Goal: Book appointment/travel/reservation

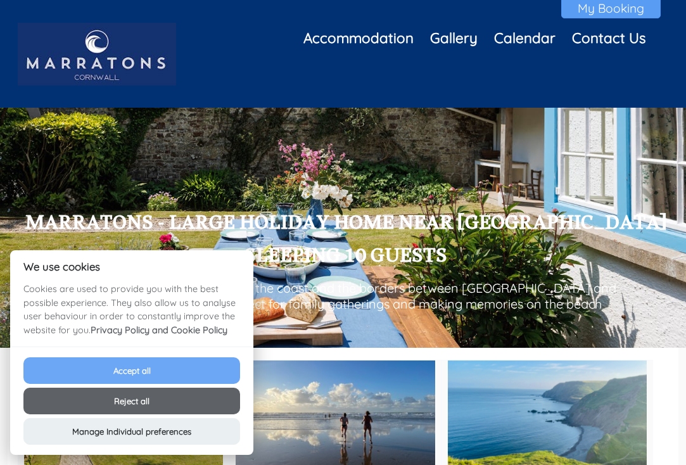
click at [122, 373] on button "Accept all" at bounding box center [131, 370] width 217 height 27
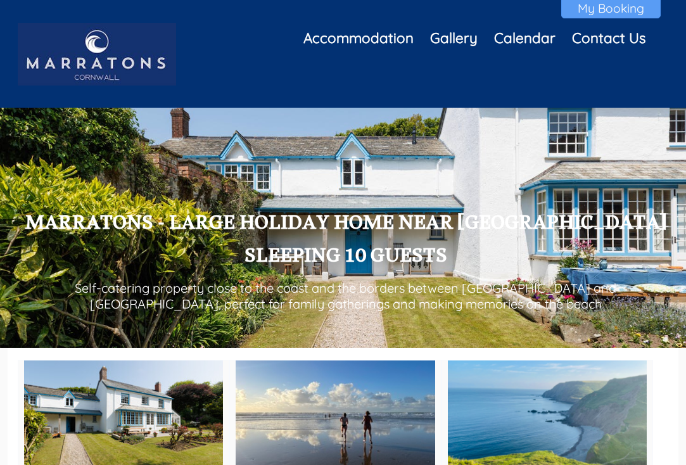
click at [265, 297] on p "Self-catering property close to the coast and the borders between [GEOGRAPHIC_D…" at bounding box center [346, 296] width 656 height 32
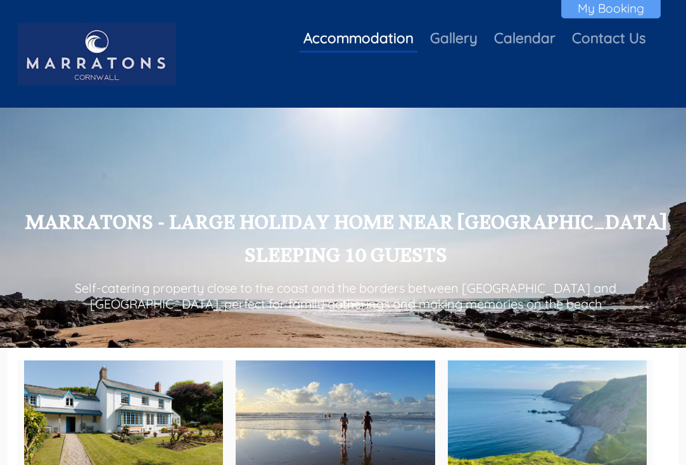
click at [376, 46] on link "Accommodation" at bounding box center [358, 38] width 110 height 18
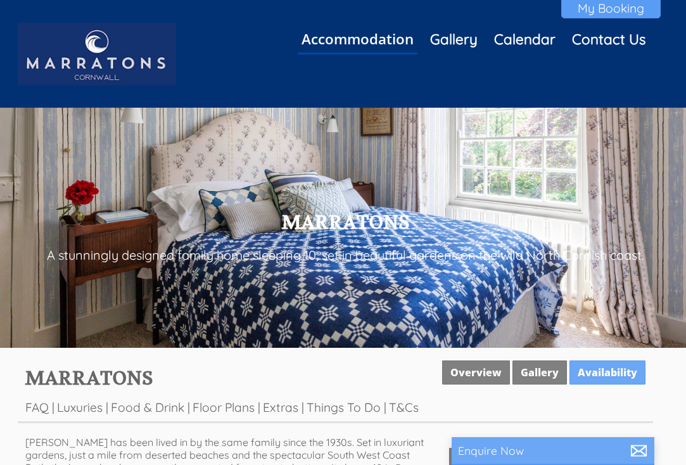
click at [376, 46] on link "Accommodation" at bounding box center [358, 39] width 112 height 20
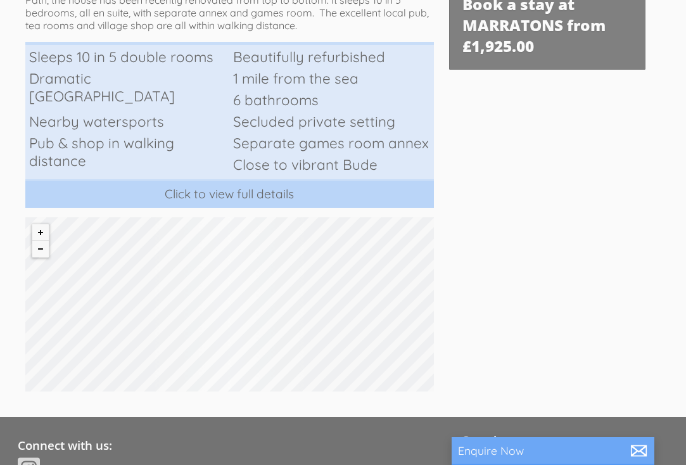
scroll to position [484, 0]
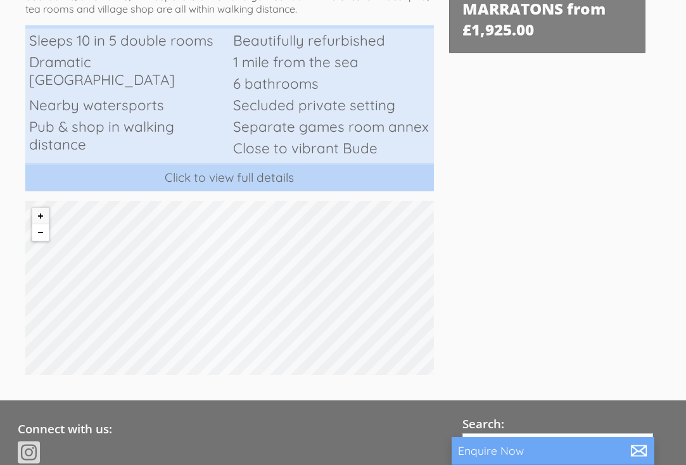
click at [39, 234] on button "Zoom out" at bounding box center [40, 232] width 16 height 16
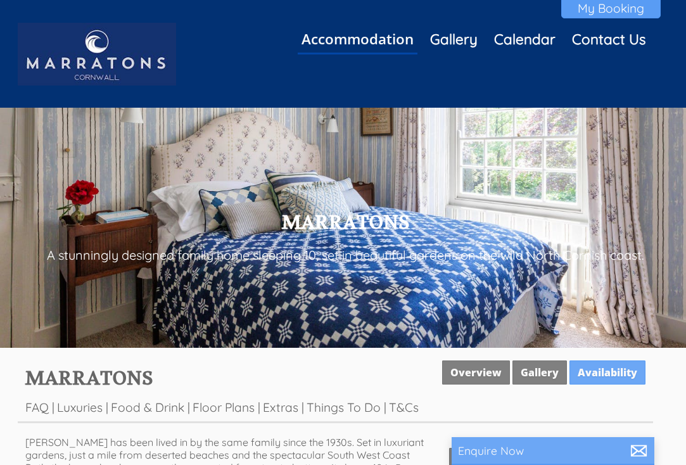
scroll to position [0, 0]
click at [395, 42] on link "Accommodation" at bounding box center [358, 39] width 112 height 20
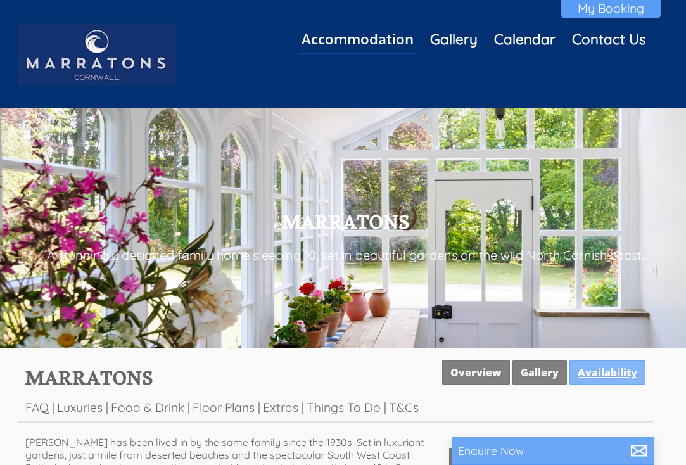
click at [589, 377] on link "Availability" at bounding box center [608, 372] width 76 height 24
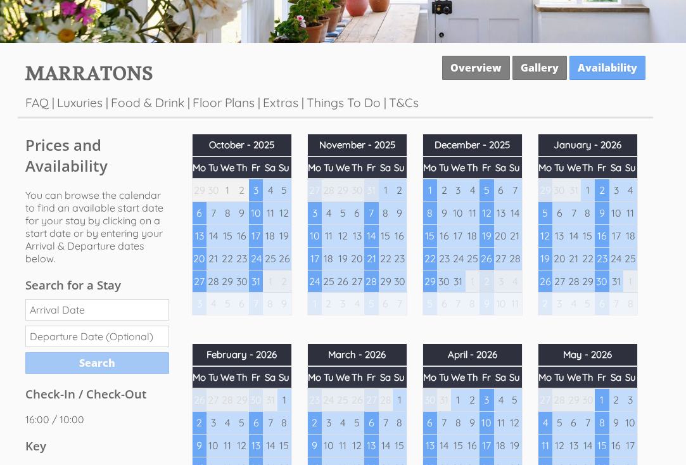
scroll to position [305, 0]
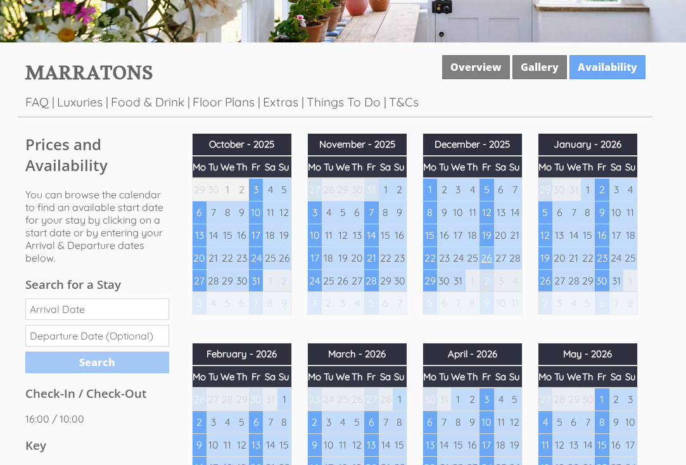
click at [490, 258] on td "26" at bounding box center [487, 257] width 14 height 23
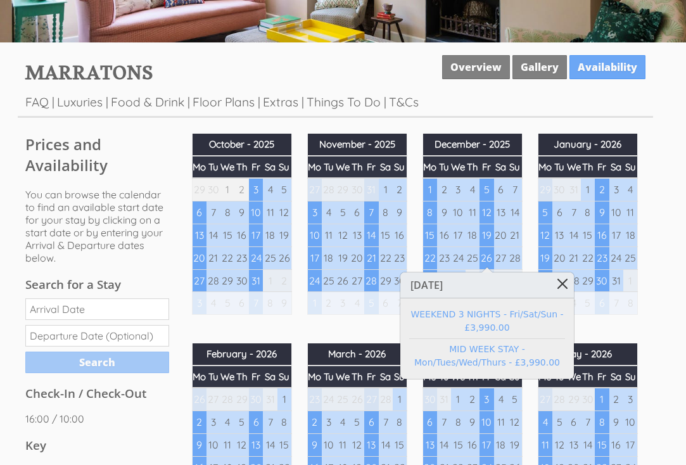
click at [563, 283] on link at bounding box center [563, 283] width 22 height 22
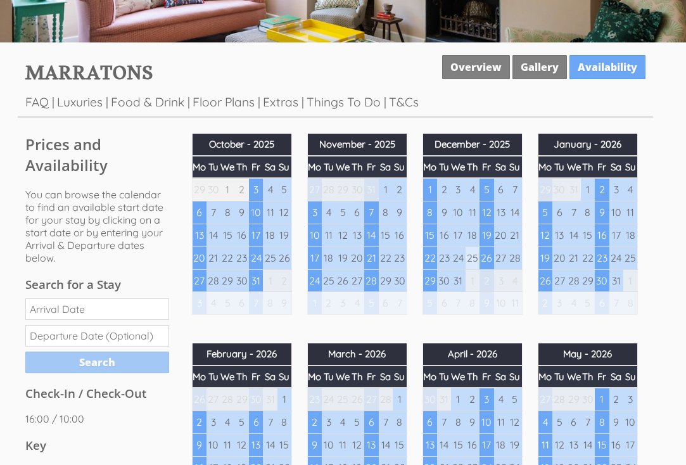
click at [473, 258] on td "25" at bounding box center [473, 257] width 14 height 23
click at [429, 257] on td "22" at bounding box center [430, 257] width 14 height 23
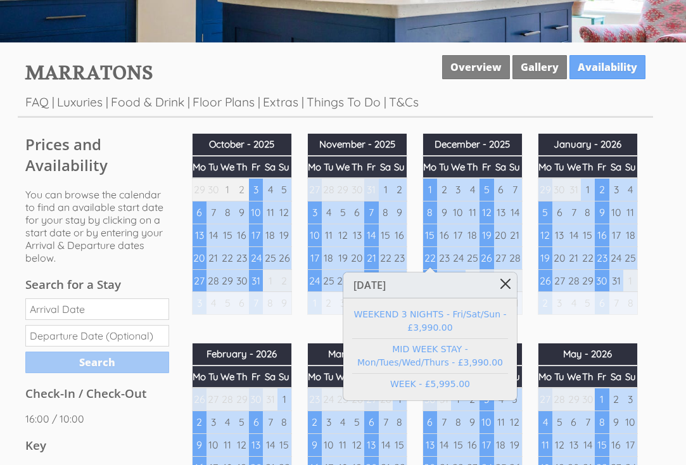
click at [507, 283] on link at bounding box center [506, 283] width 22 height 22
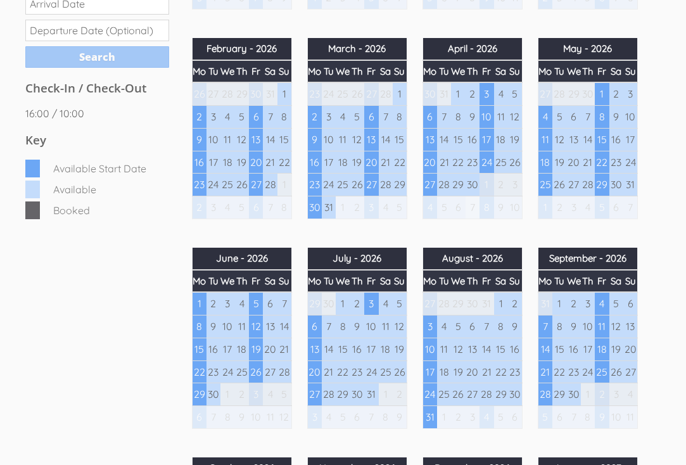
scroll to position [613, 0]
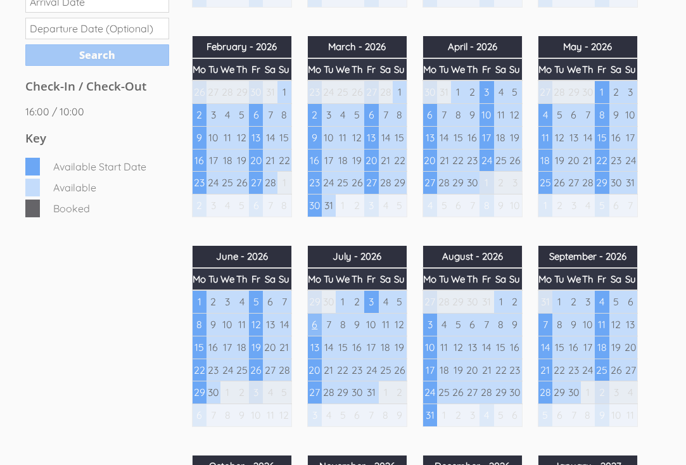
click at [315, 317] on td "6" at bounding box center [314, 324] width 14 height 23
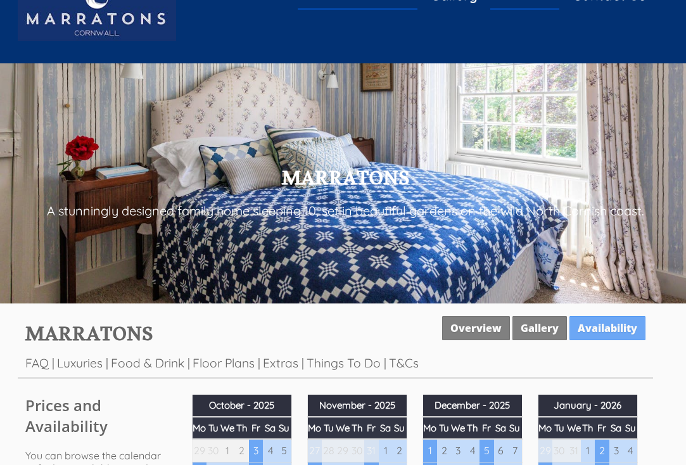
scroll to position [39, 0]
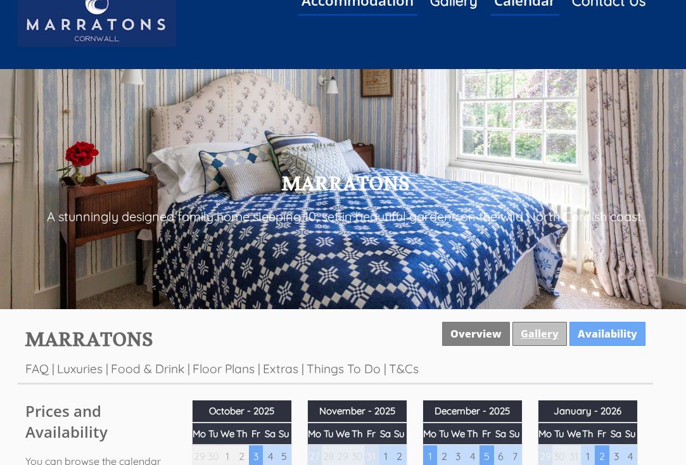
click at [541, 333] on link "Gallery" at bounding box center [540, 334] width 54 height 24
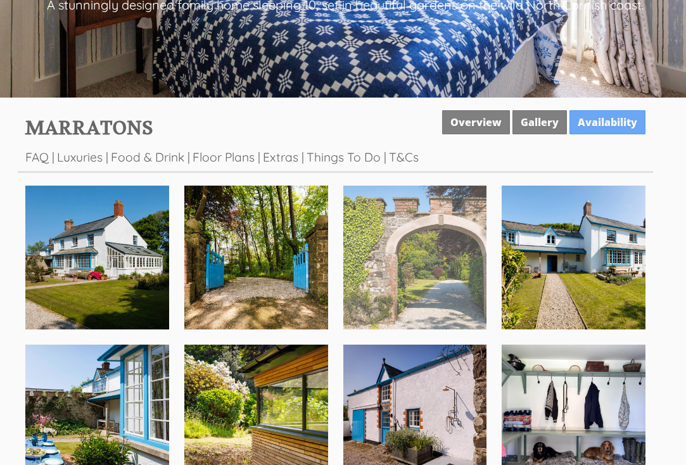
scroll to position [267, 0]
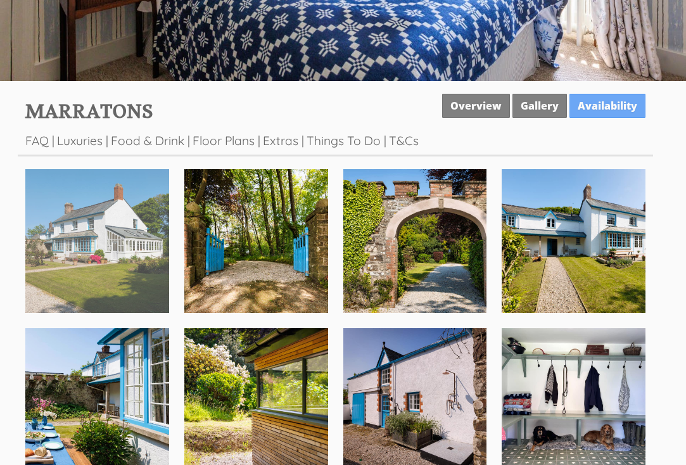
click at [125, 257] on img at bounding box center [97, 241] width 144 height 144
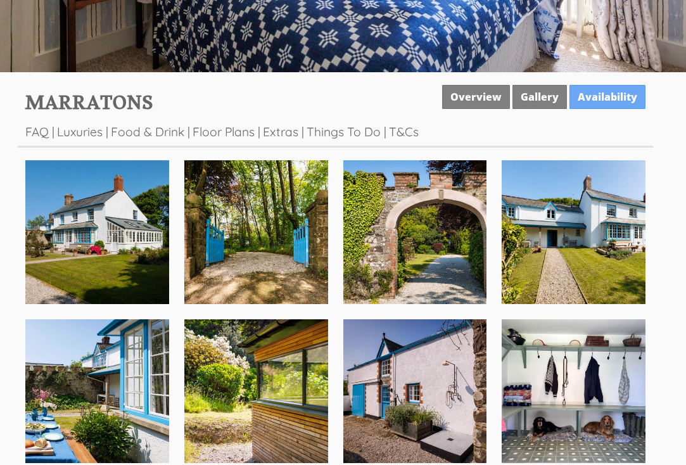
scroll to position [260, 0]
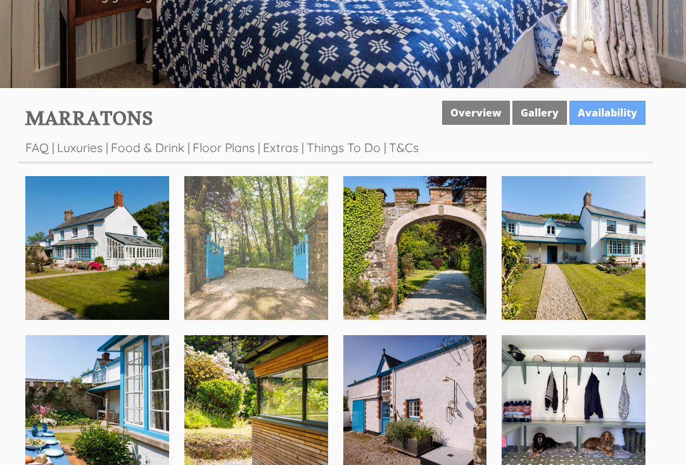
click at [251, 277] on img at bounding box center [256, 248] width 144 height 144
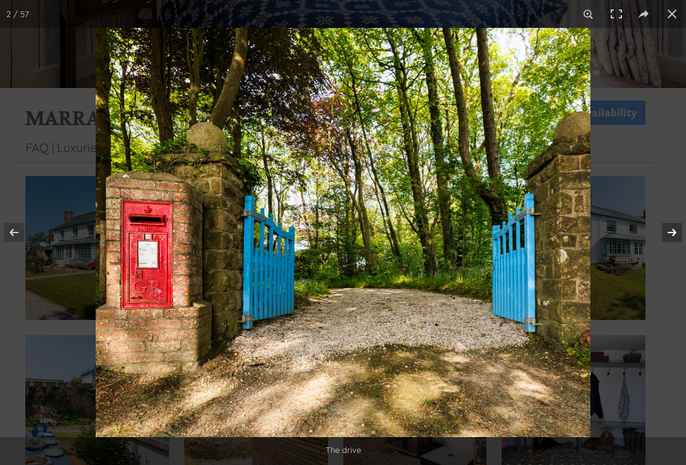
click at [672, 234] on button at bounding box center [664, 232] width 44 height 63
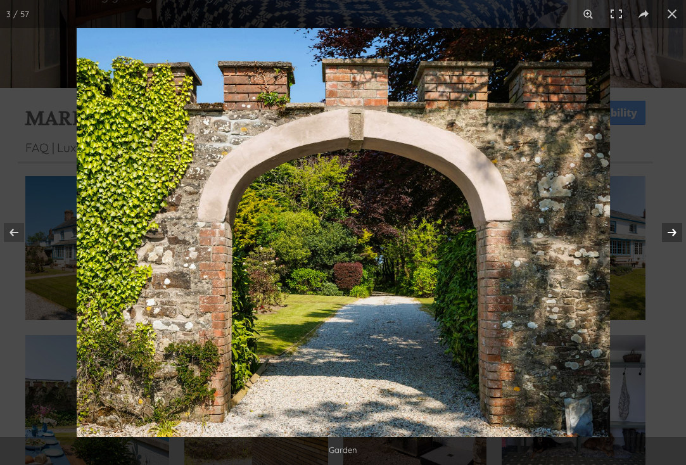
click at [672, 234] on button at bounding box center [664, 232] width 44 height 63
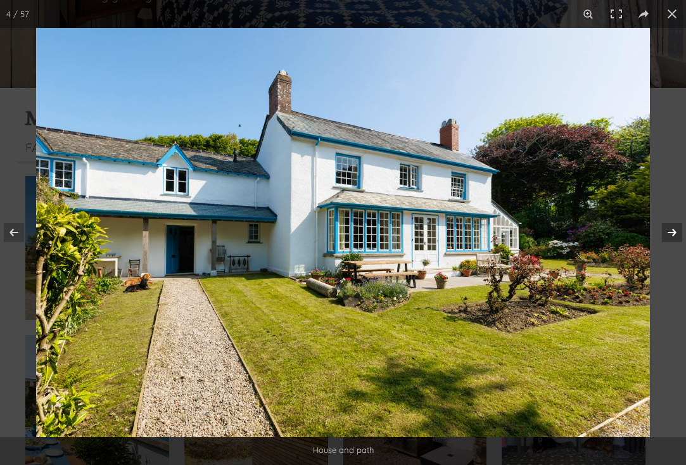
click at [672, 234] on button at bounding box center [664, 232] width 44 height 63
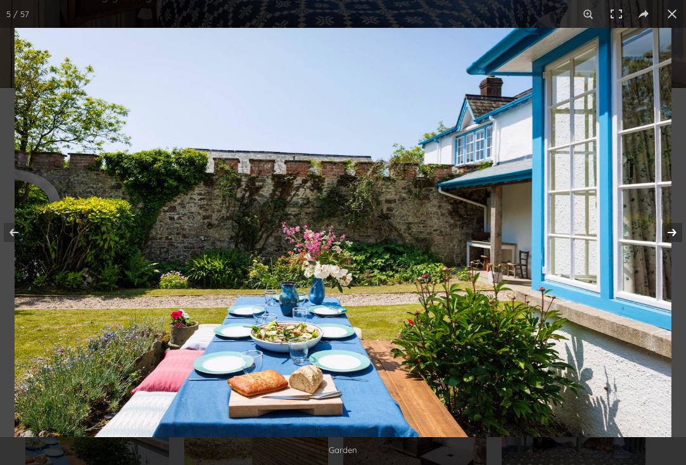
click at [672, 234] on button at bounding box center [664, 232] width 44 height 63
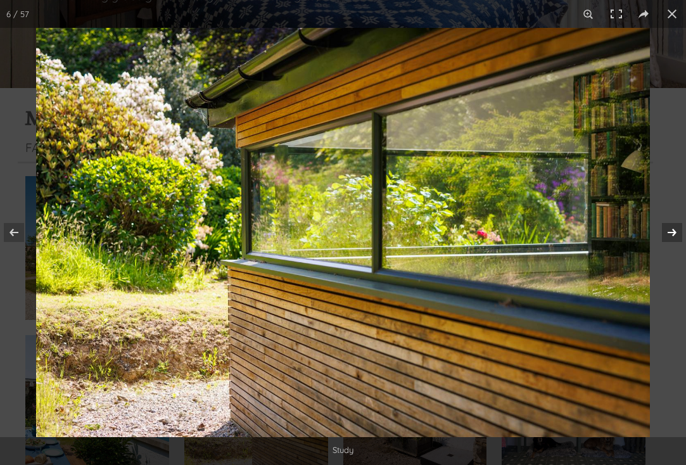
click at [672, 235] on button at bounding box center [664, 232] width 44 height 63
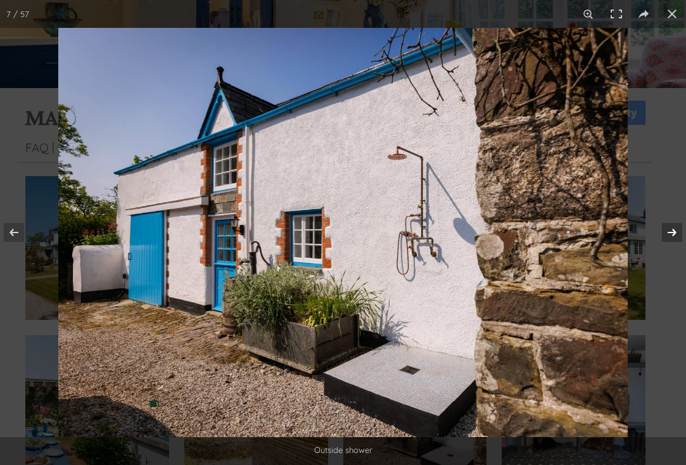
click at [672, 235] on button at bounding box center [664, 232] width 44 height 63
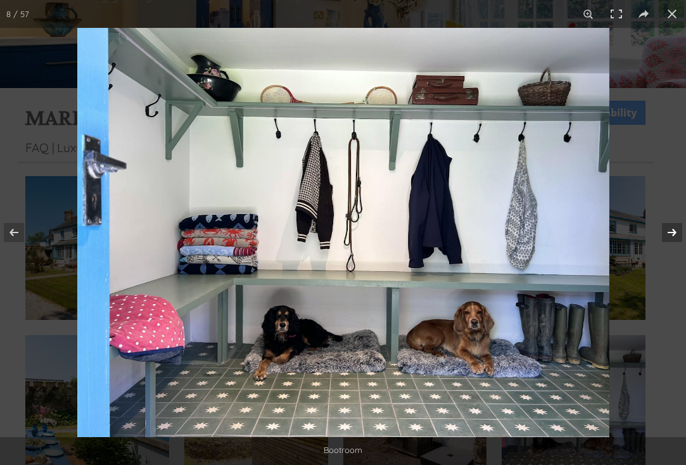
click at [672, 235] on button at bounding box center [664, 232] width 44 height 63
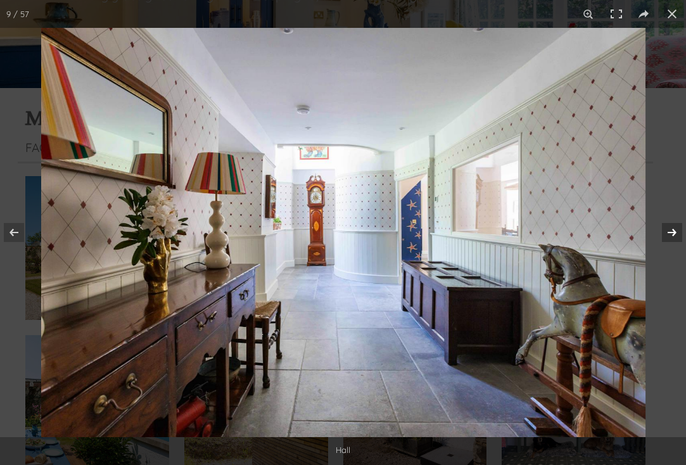
click at [672, 235] on button at bounding box center [664, 232] width 44 height 63
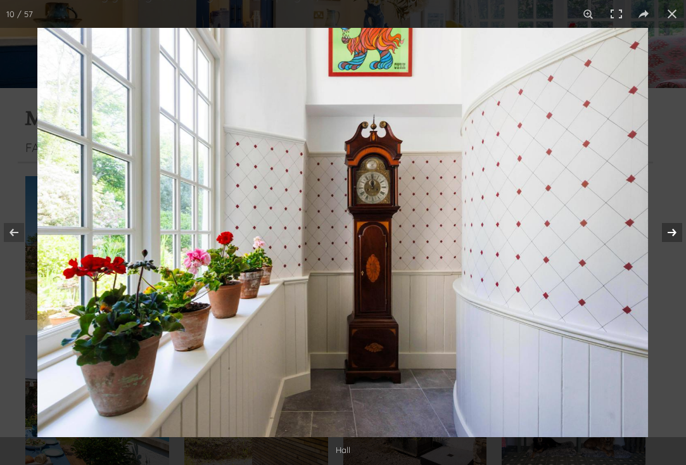
click at [672, 235] on button at bounding box center [664, 232] width 44 height 63
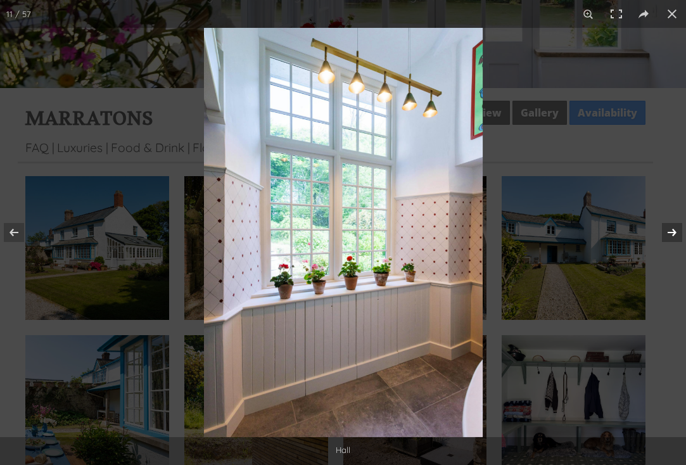
click at [672, 235] on button at bounding box center [664, 232] width 44 height 63
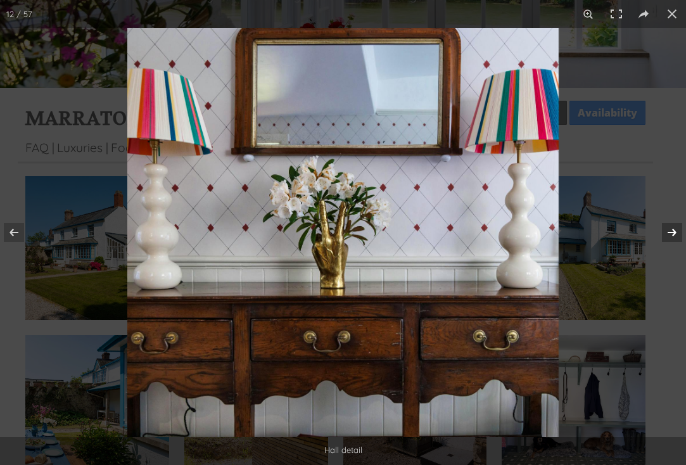
click at [672, 235] on button at bounding box center [664, 232] width 44 height 63
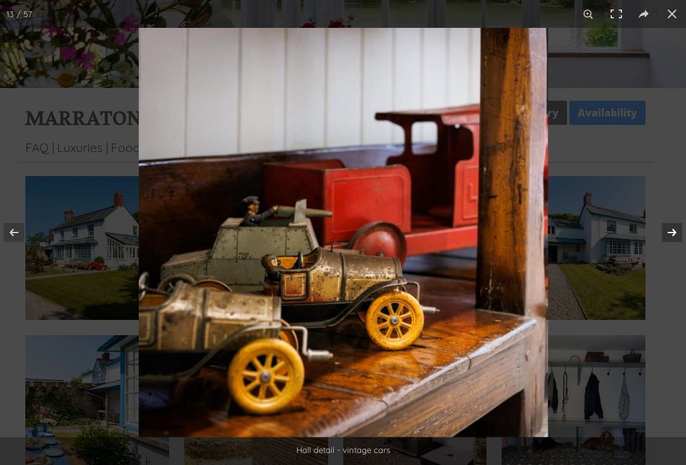
click at [672, 235] on button at bounding box center [664, 232] width 44 height 63
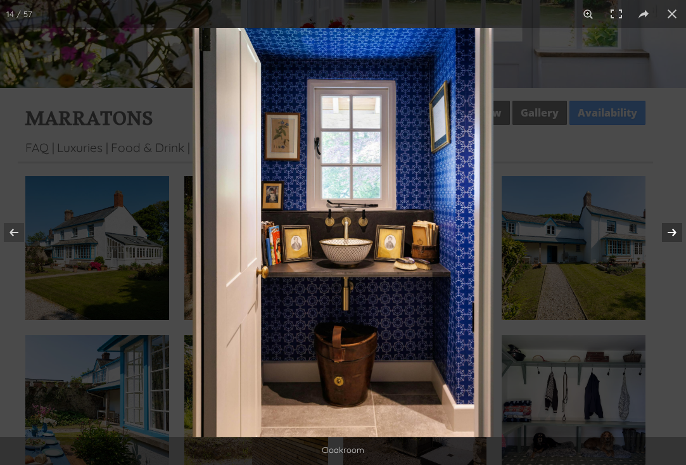
click at [672, 235] on button at bounding box center [664, 232] width 44 height 63
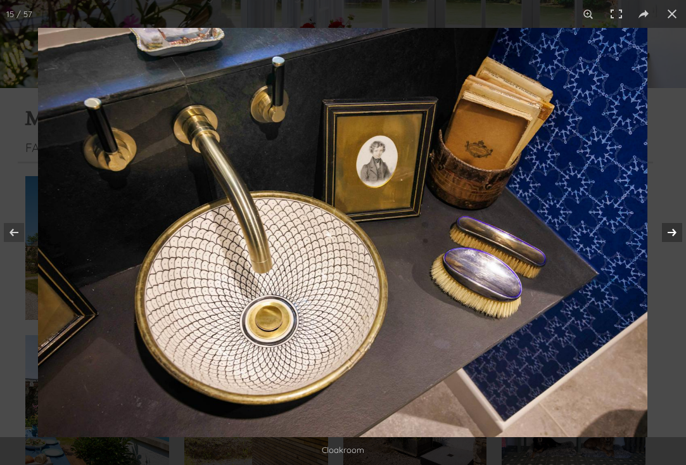
click at [672, 235] on button at bounding box center [664, 232] width 44 height 63
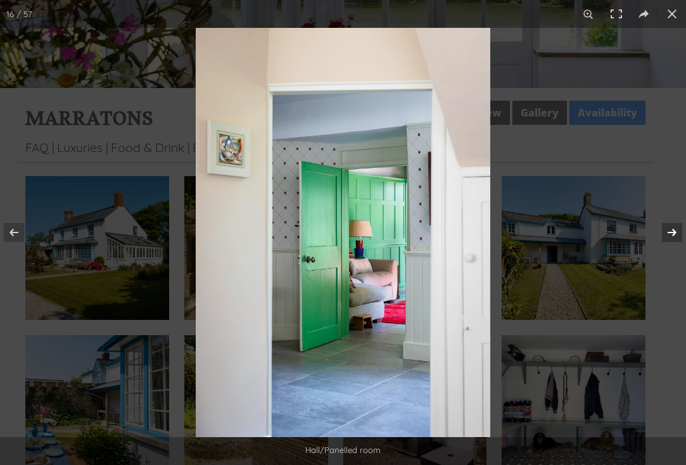
click at [672, 235] on button at bounding box center [664, 232] width 44 height 63
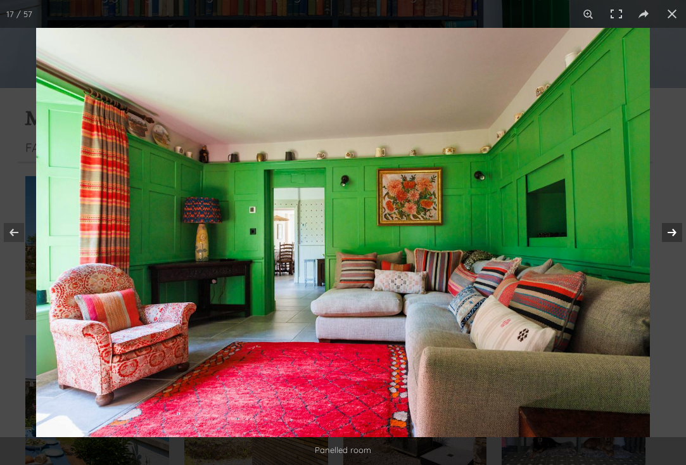
click at [670, 239] on button at bounding box center [664, 232] width 44 height 63
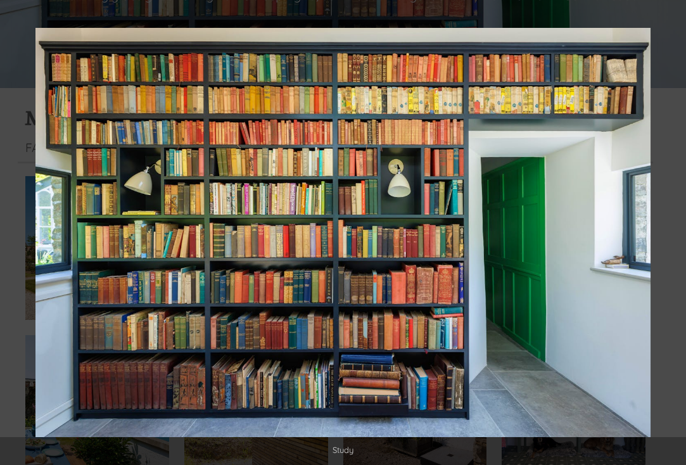
click at [670, 239] on button at bounding box center [664, 232] width 44 height 63
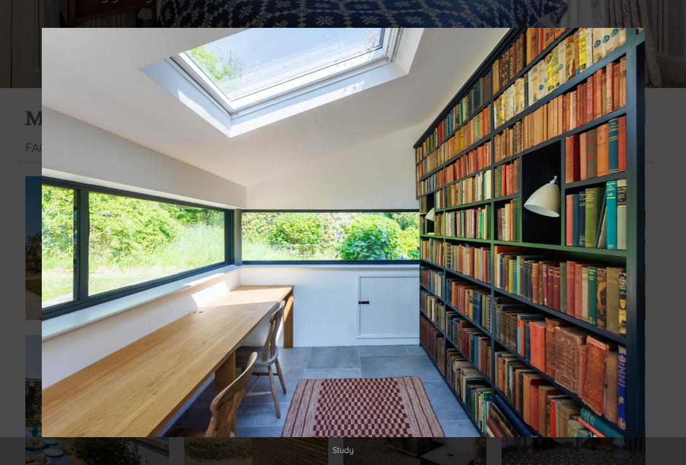
click at [670, 239] on button at bounding box center [664, 232] width 44 height 63
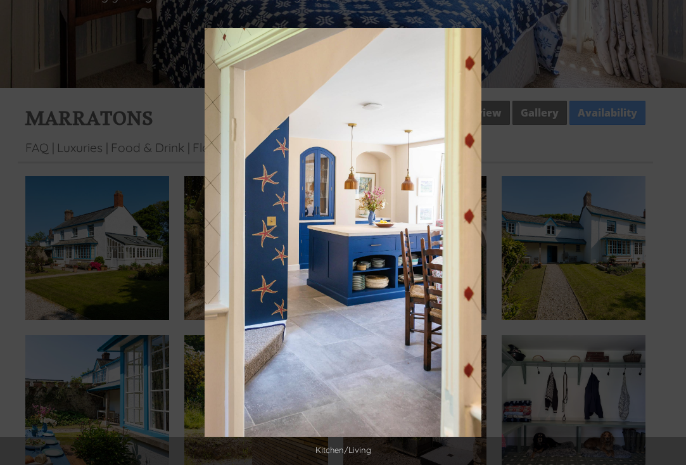
click at [670, 239] on button at bounding box center [664, 232] width 44 height 63
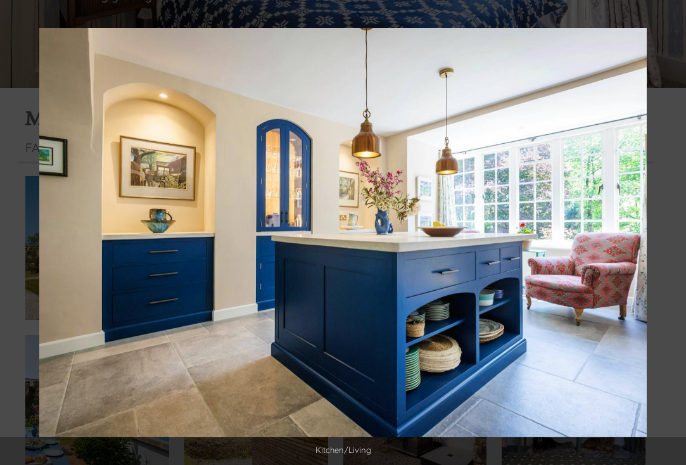
click at [670, 239] on button at bounding box center [664, 232] width 44 height 63
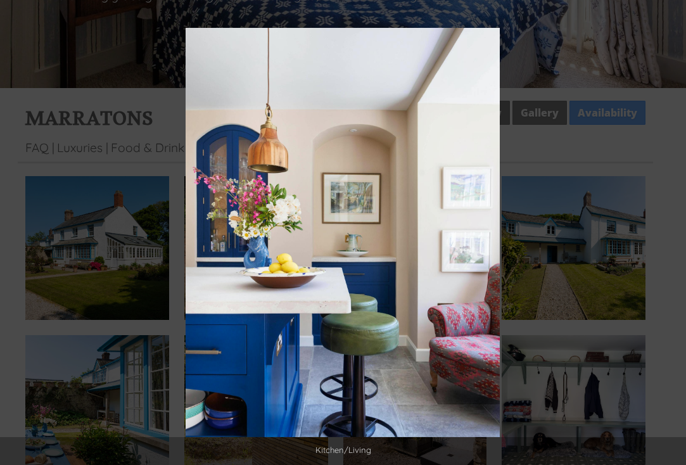
click at [670, 239] on button at bounding box center [664, 232] width 44 height 63
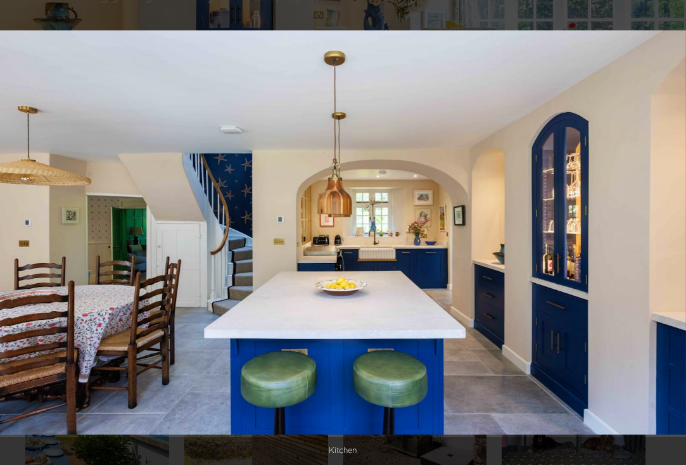
click at [670, 239] on button at bounding box center [664, 232] width 44 height 63
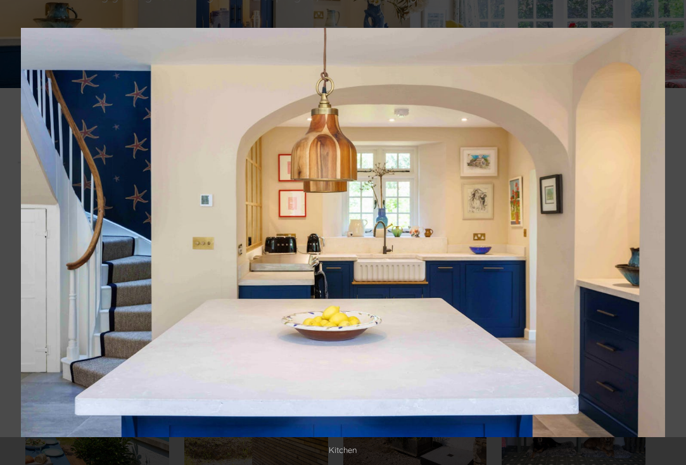
click at [670, 239] on button at bounding box center [664, 232] width 44 height 63
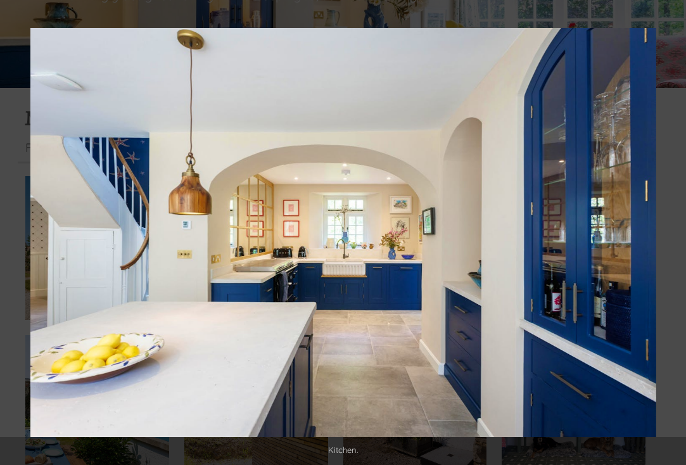
click at [670, 239] on button at bounding box center [664, 232] width 44 height 63
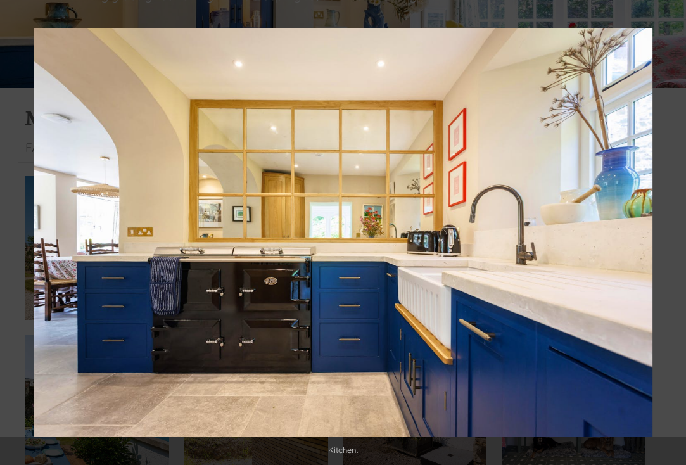
click at [670, 239] on button at bounding box center [664, 232] width 44 height 63
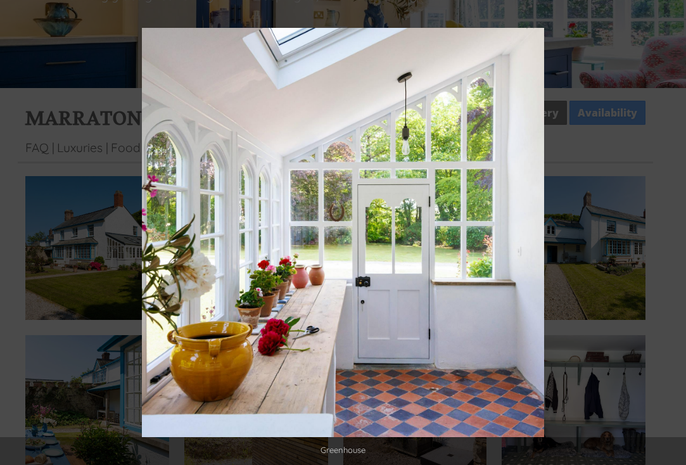
click at [670, 239] on button at bounding box center [664, 232] width 44 height 63
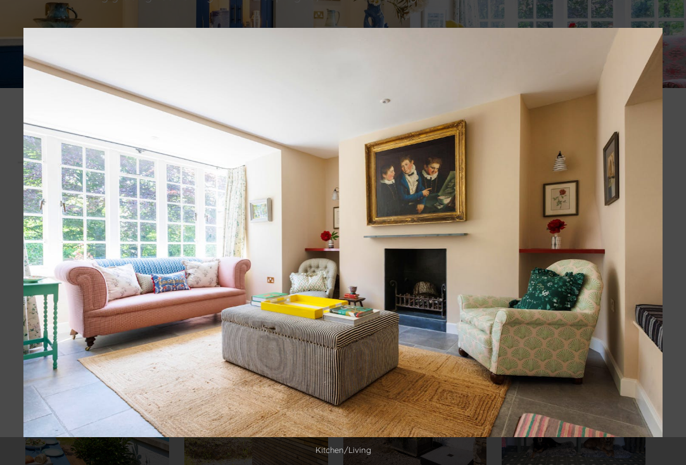
click at [670, 239] on button at bounding box center [664, 232] width 44 height 63
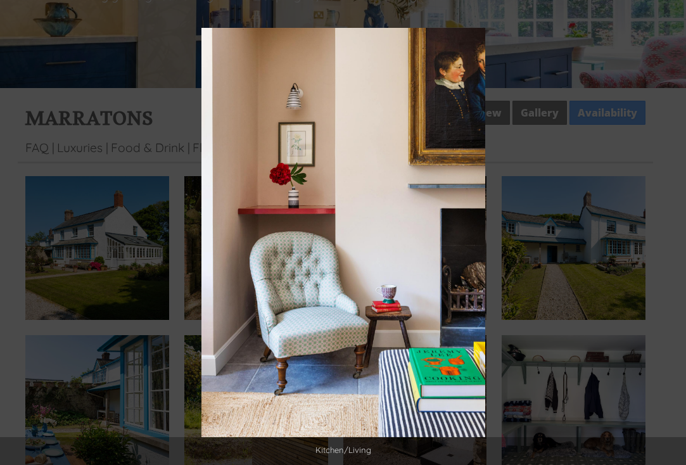
click at [670, 239] on button at bounding box center [664, 232] width 44 height 63
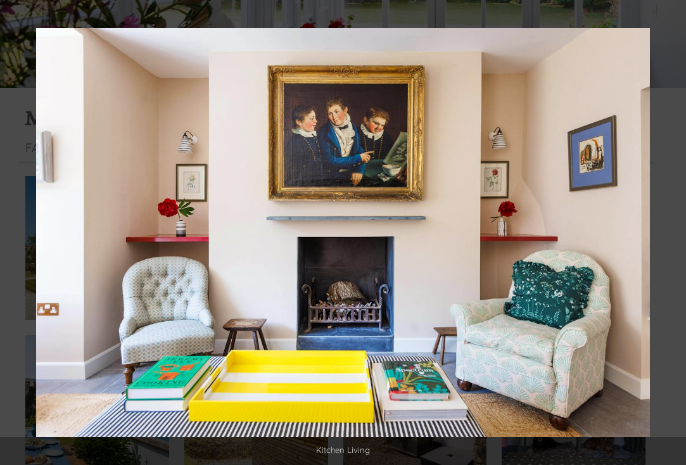
click at [670, 239] on button at bounding box center [664, 232] width 44 height 63
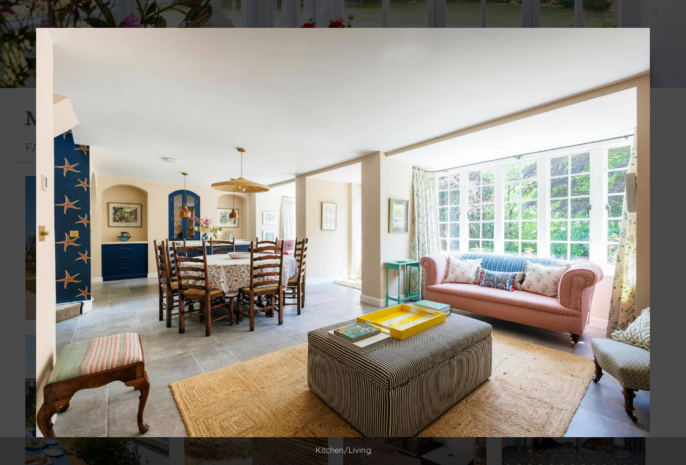
click at [670, 239] on button at bounding box center [664, 232] width 44 height 63
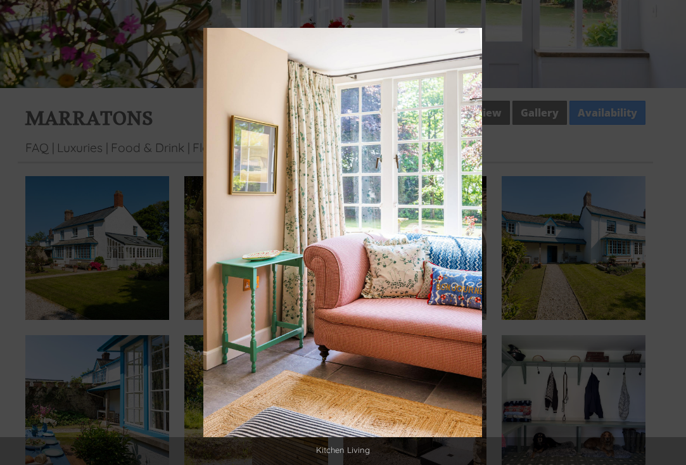
click at [670, 239] on button at bounding box center [664, 232] width 44 height 63
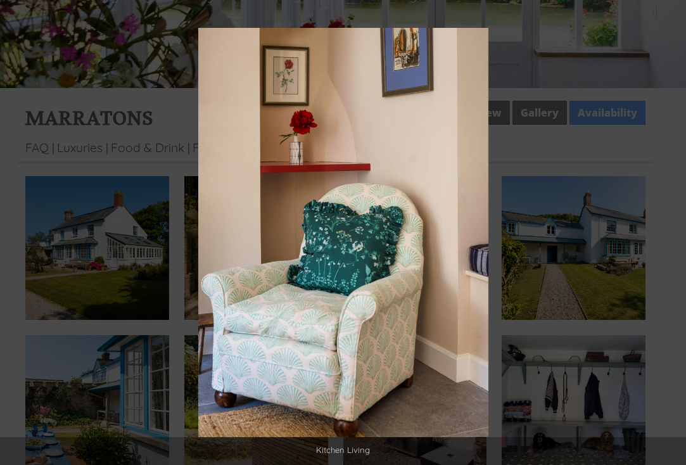
click at [670, 239] on button at bounding box center [664, 232] width 44 height 63
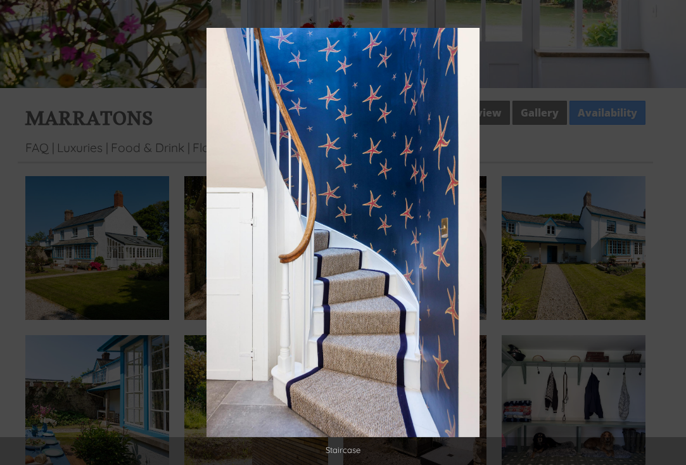
click at [670, 239] on button at bounding box center [664, 232] width 44 height 63
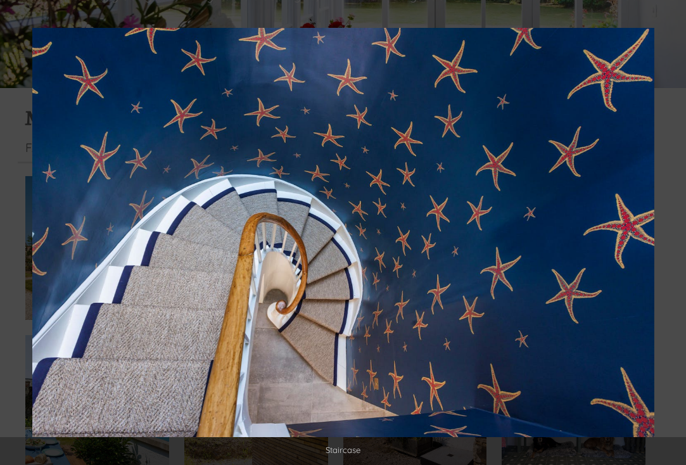
click at [670, 239] on button at bounding box center [664, 232] width 44 height 63
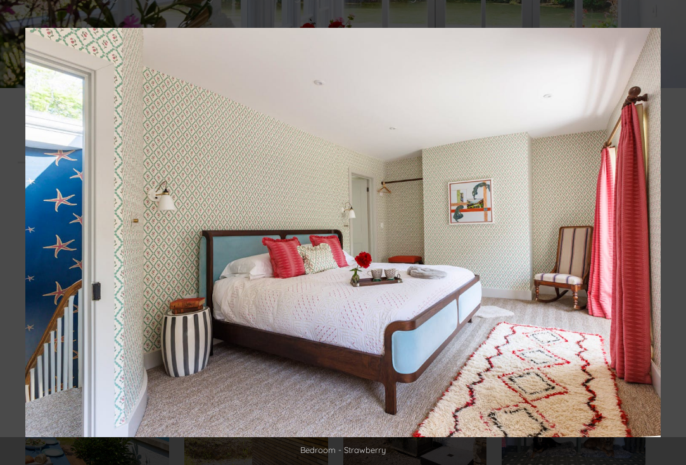
click at [670, 239] on button at bounding box center [664, 232] width 44 height 63
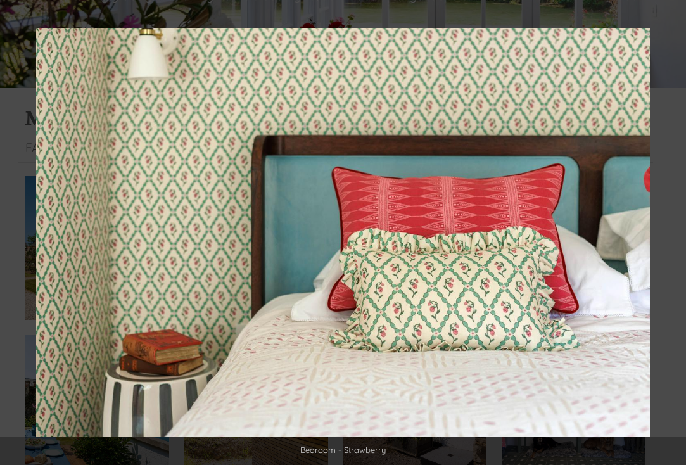
click at [670, 239] on button at bounding box center [664, 232] width 44 height 63
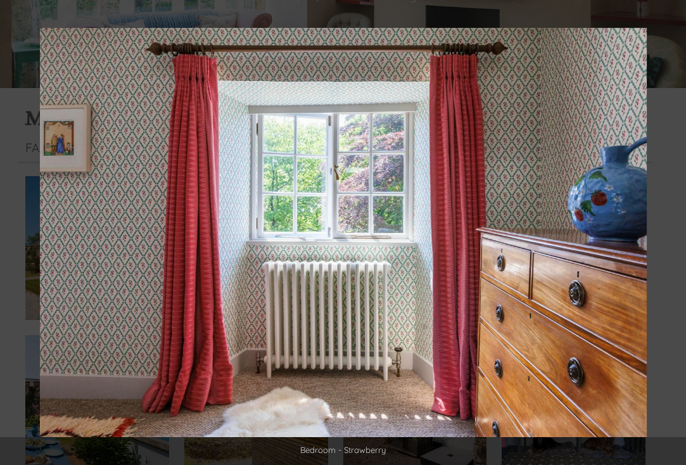
click at [670, 239] on button at bounding box center [664, 232] width 44 height 63
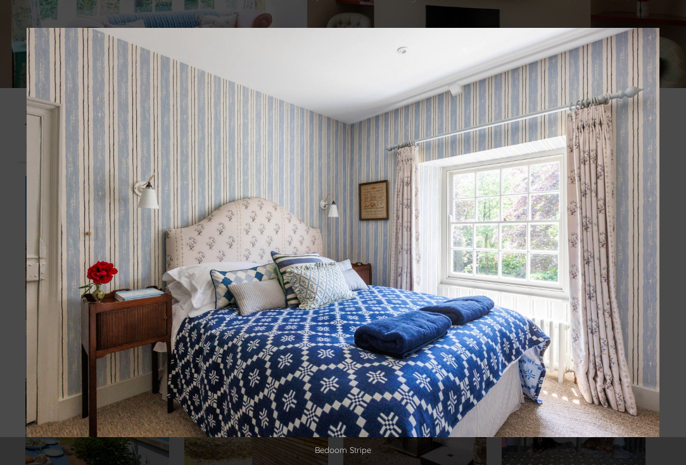
click at [670, 239] on button at bounding box center [664, 232] width 44 height 63
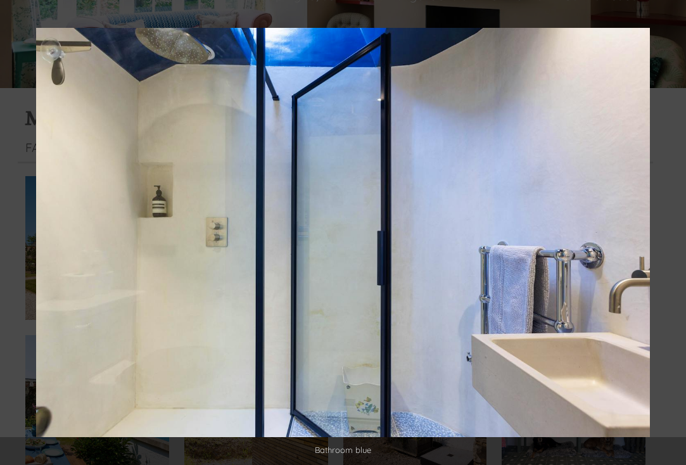
click at [670, 239] on button at bounding box center [664, 232] width 44 height 63
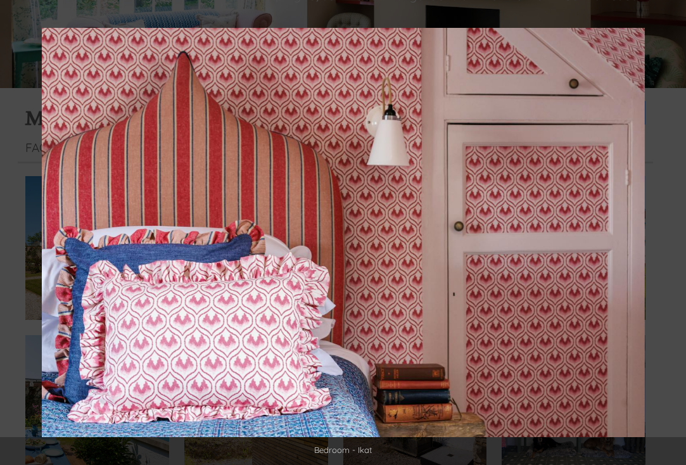
click at [670, 239] on button at bounding box center [664, 232] width 44 height 63
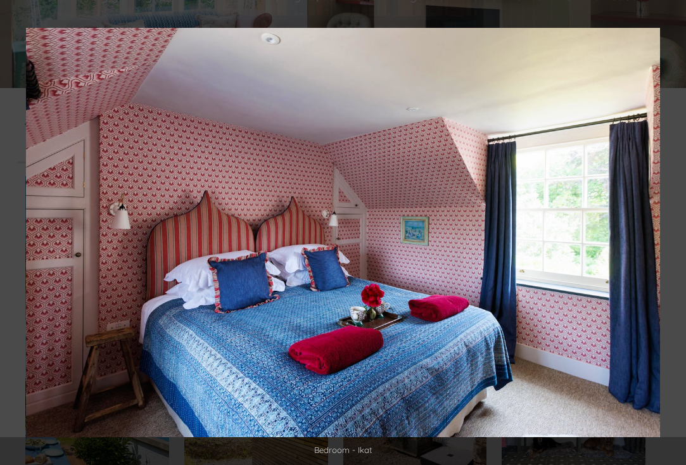
click at [670, 239] on button at bounding box center [664, 232] width 44 height 63
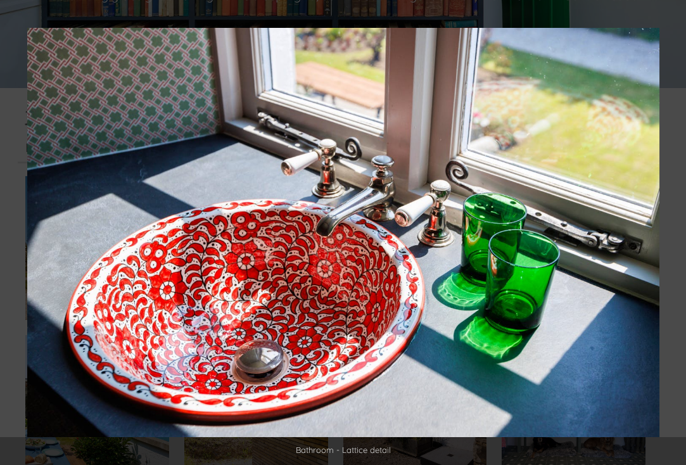
click at [670, 239] on button at bounding box center [664, 232] width 44 height 63
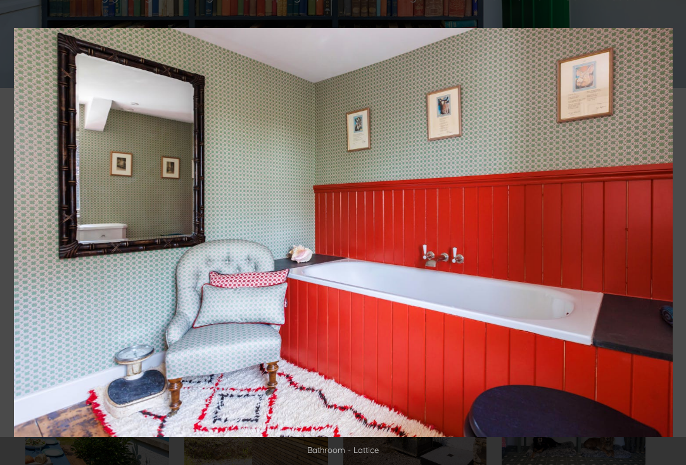
click at [670, 239] on button at bounding box center [664, 232] width 44 height 63
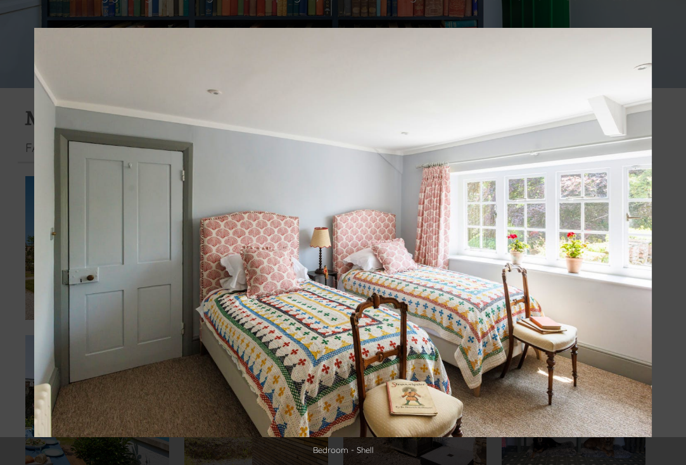
click at [670, 239] on button at bounding box center [664, 232] width 44 height 63
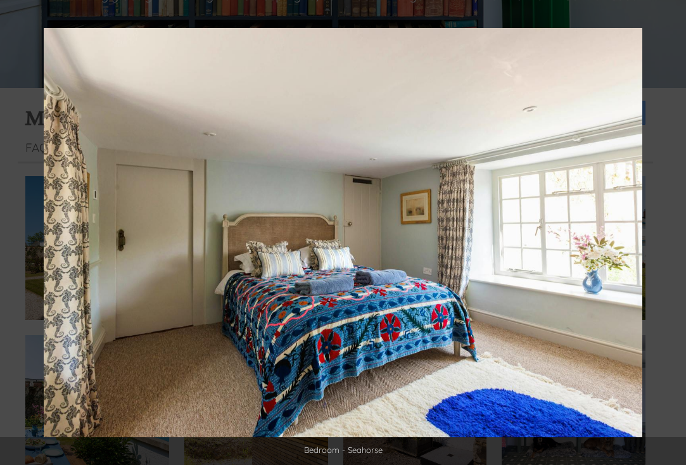
click at [670, 239] on button at bounding box center [664, 232] width 44 height 63
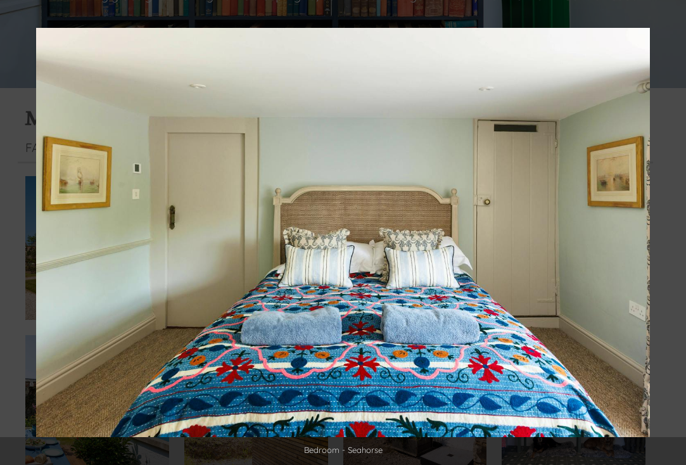
click at [670, 239] on button at bounding box center [664, 232] width 44 height 63
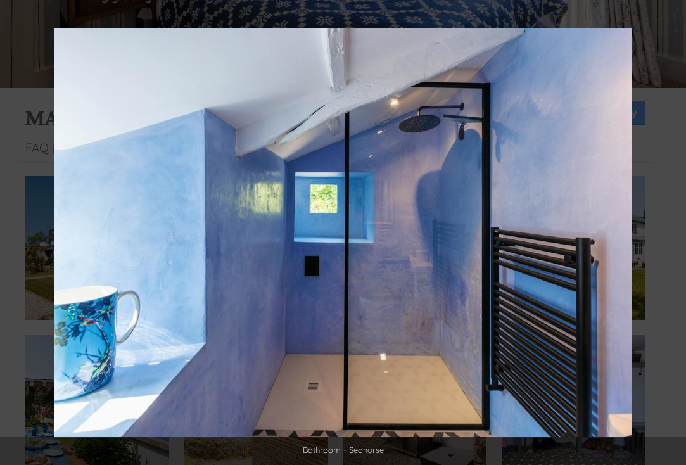
click at [670, 239] on button at bounding box center [664, 232] width 44 height 63
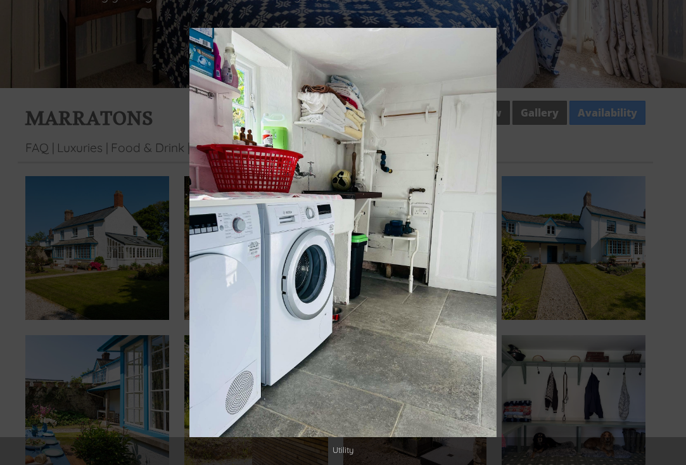
click at [670, 239] on button at bounding box center [664, 232] width 44 height 63
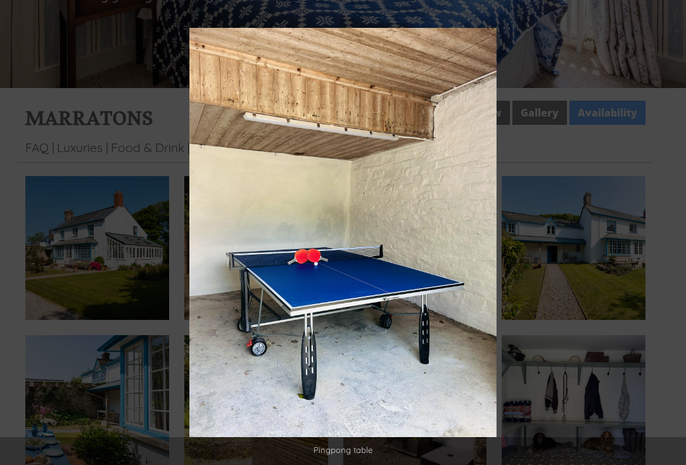
click at [670, 239] on button at bounding box center [664, 232] width 44 height 63
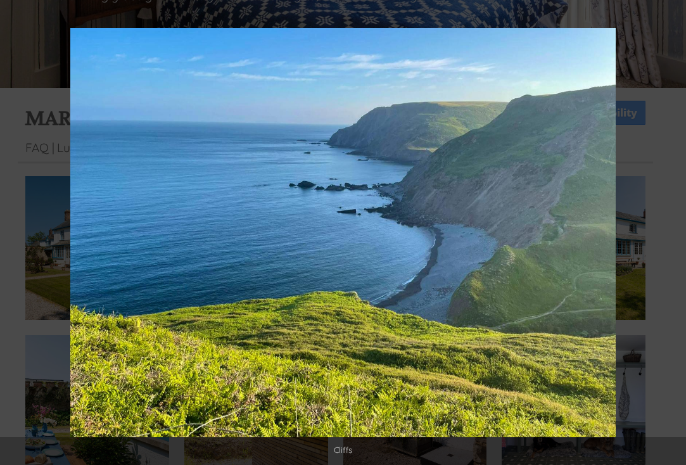
click at [670, 239] on button at bounding box center [664, 232] width 44 height 63
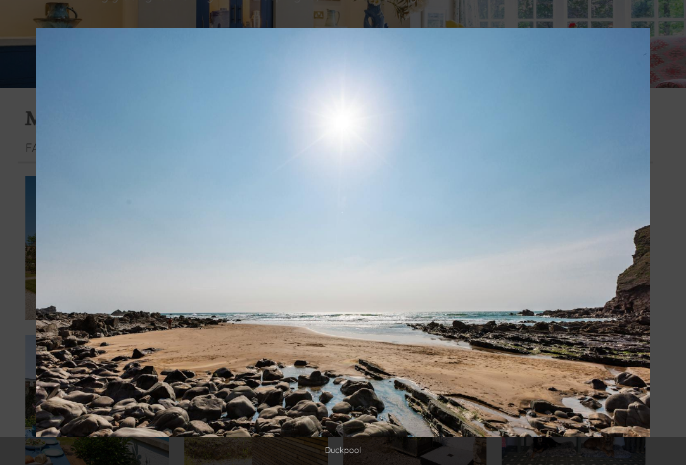
click at [670, 239] on button at bounding box center [664, 232] width 44 height 63
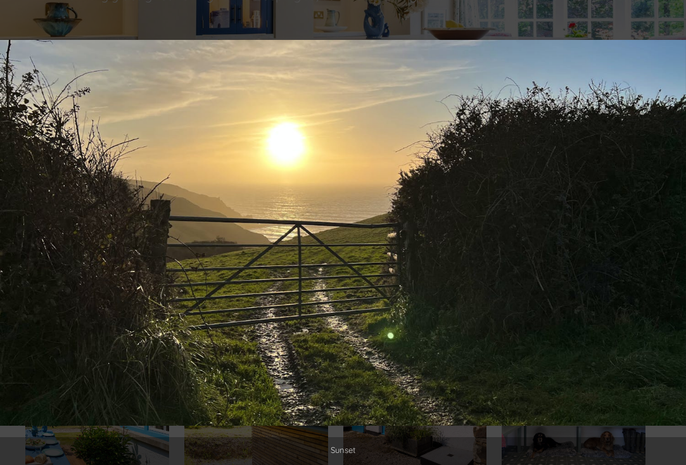
click at [670, 239] on button at bounding box center [664, 232] width 44 height 63
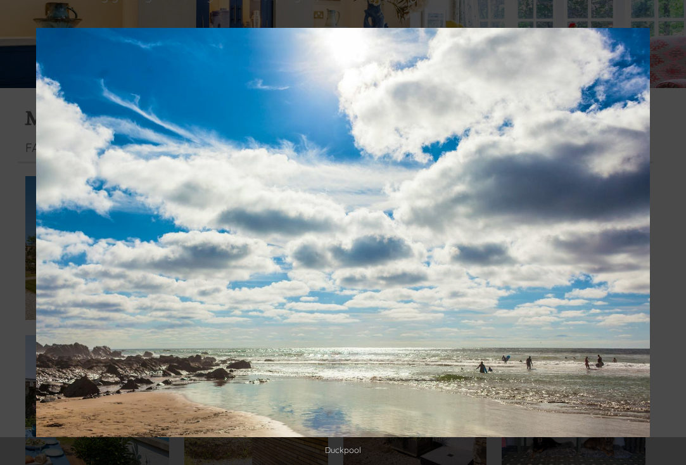
click at [670, 239] on button at bounding box center [664, 232] width 44 height 63
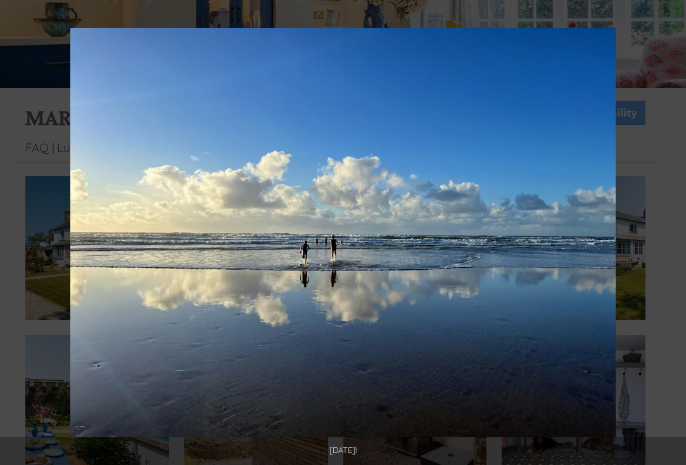
click at [670, 239] on button at bounding box center [664, 232] width 44 height 63
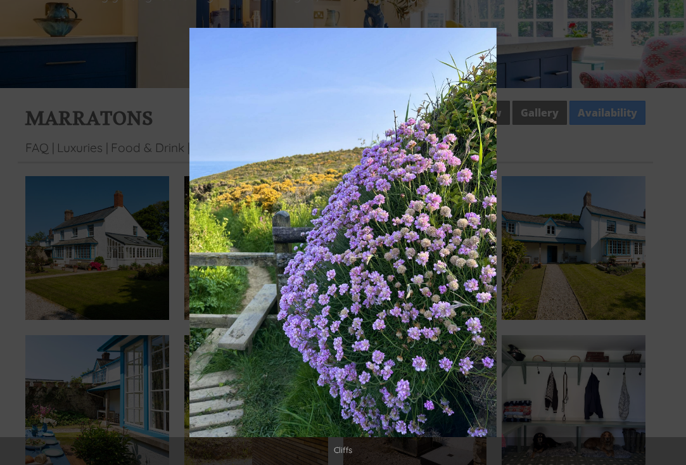
click at [670, 239] on button at bounding box center [664, 232] width 44 height 63
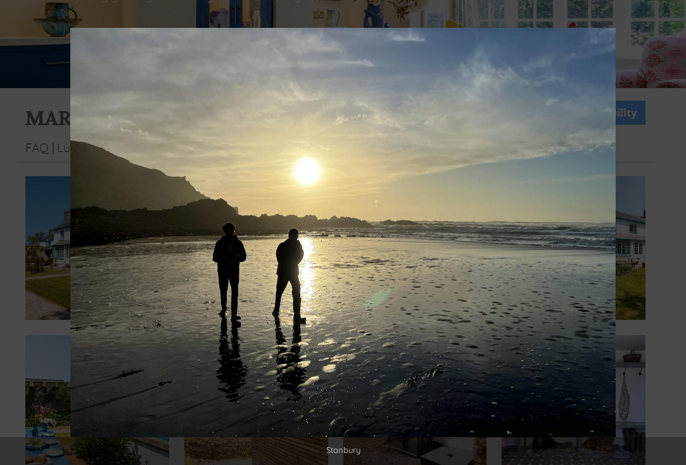
click at [670, 239] on button at bounding box center [664, 232] width 44 height 63
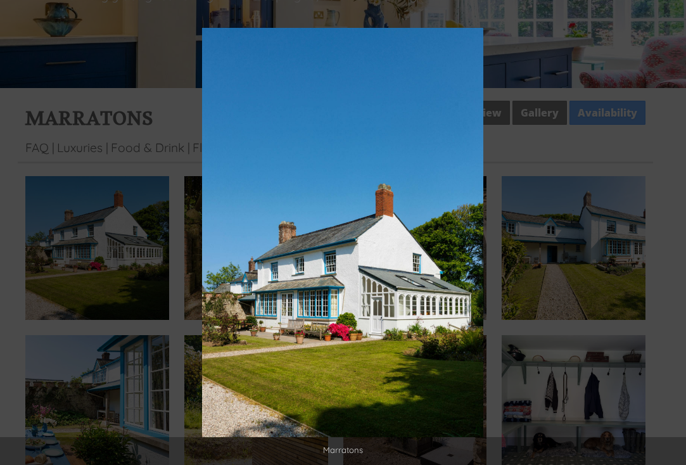
click at [670, 239] on button at bounding box center [664, 232] width 44 height 63
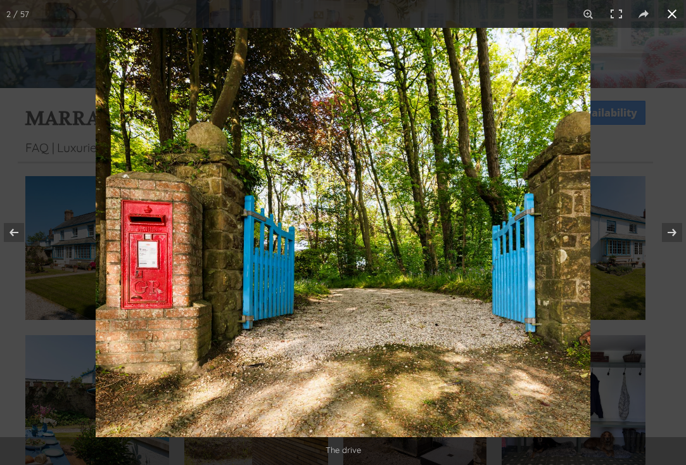
click at [676, 20] on button at bounding box center [672, 14] width 28 height 28
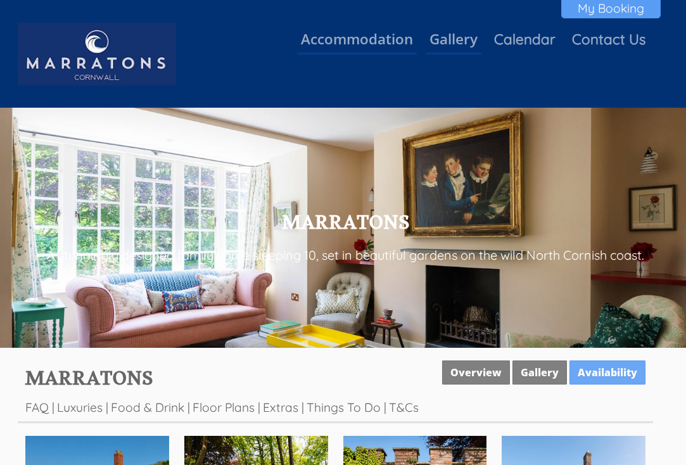
scroll to position [0, 0]
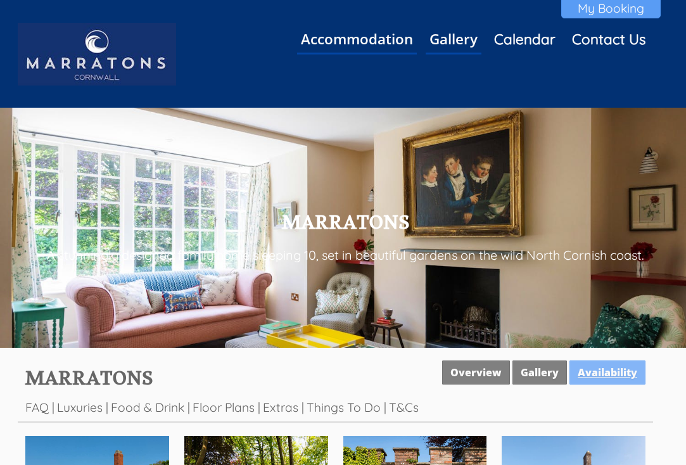
click at [620, 376] on link "Availability" at bounding box center [608, 372] width 76 height 24
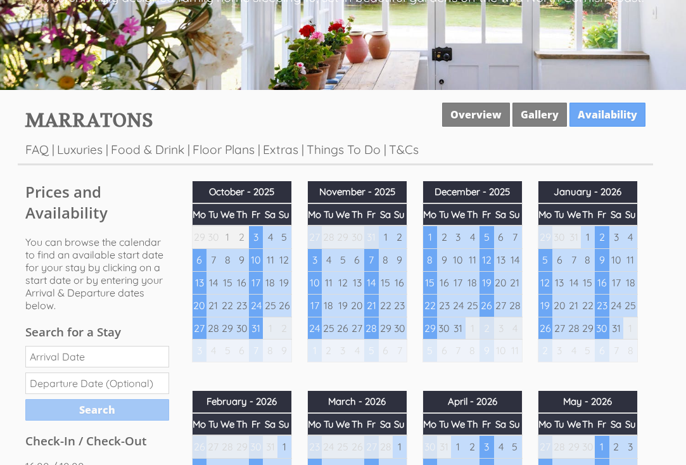
scroll to position [258, 0]
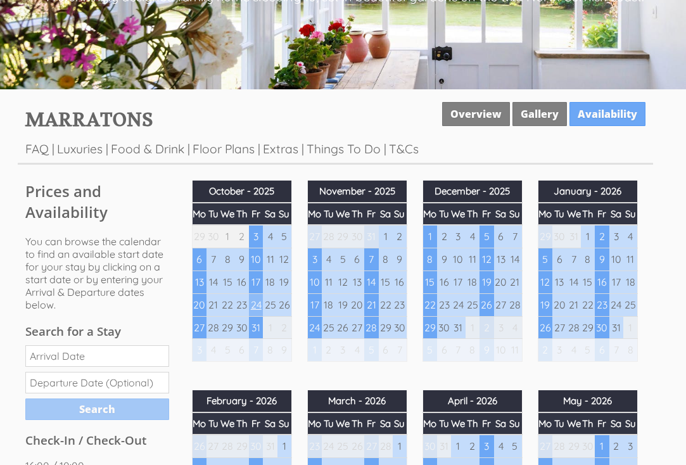
click at [258, 297] on td "24" at bounding box center [256, 304] width 14 height 23
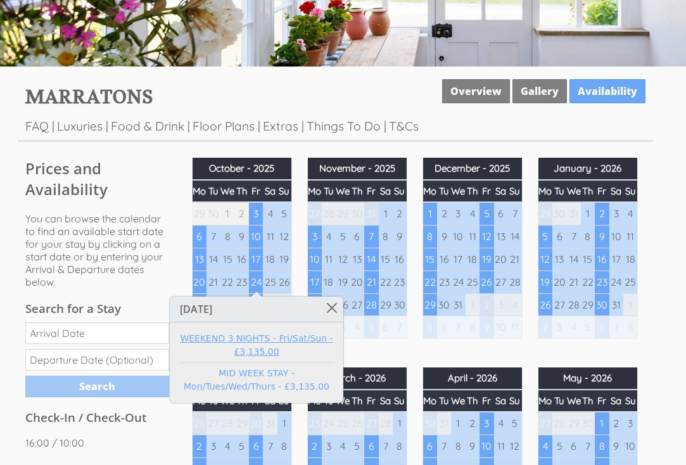
scroll to position [286, 0]
